Goal: Task Accomplishment & Management: Complete application form

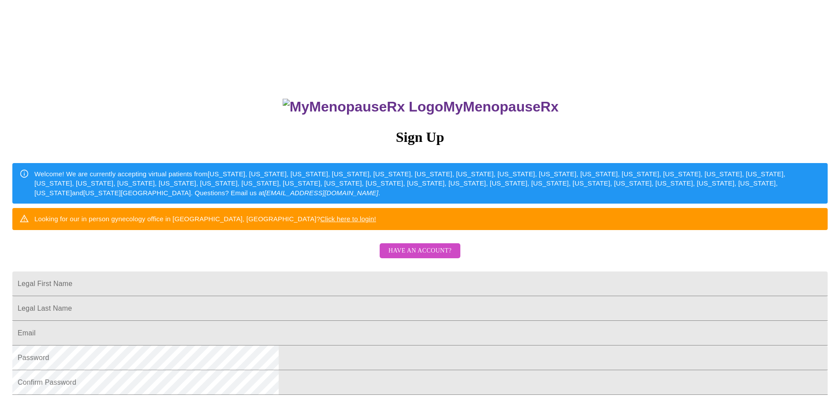
click at [418, 257] on span "Have an account?" at bounding box center [419, 251] width 63 height 11
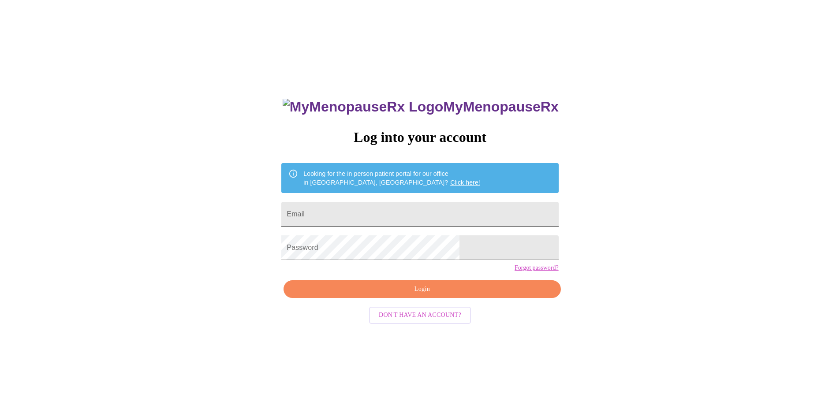
click at [406, 208] on input "Email" at bounding box center [419, 214] width 277 height 25
click at [430, 213] on input "ryan@complexmgmt.com" at bounding box center [419, 214] width 277 height 25
type input "sarajcorcoran1706@gmail.com"
click at [424, 295] on span "Login" at bounding box center [422, 289] width 257 height 11
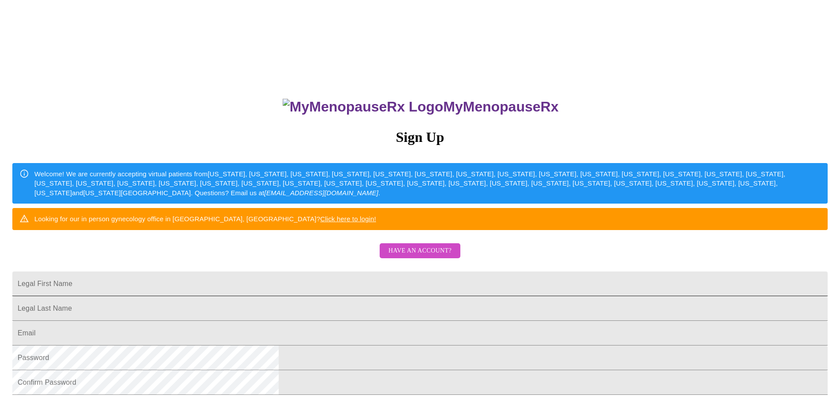
click at [343, 296] on input "Legal First Name" at bounding box center [419, 284] width 815 height 25
click at [424, 257] on span "Have an account?" at bounding box center [419, 251] width 63 height 11
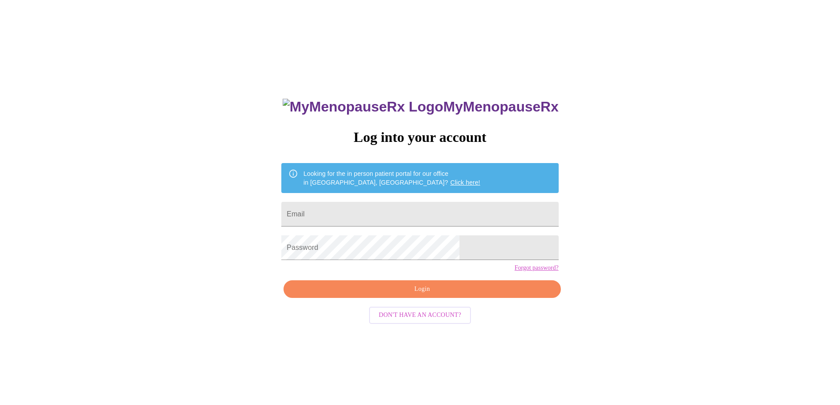
click at [450, 179] on link "Click here!" at bounding box center [465, 182] width 30 height 7
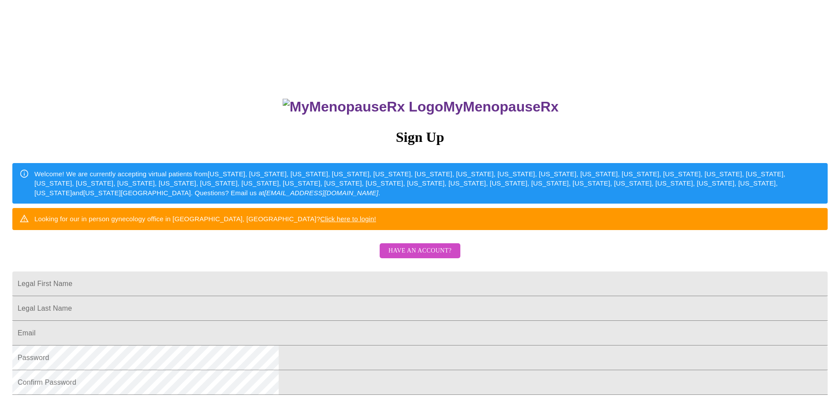
click at [376, 223] on link "Click here to login!" at bounding box center [348, 218] width 56 height 7
